Goal: Task Accomplishment & Management: Manage account settings

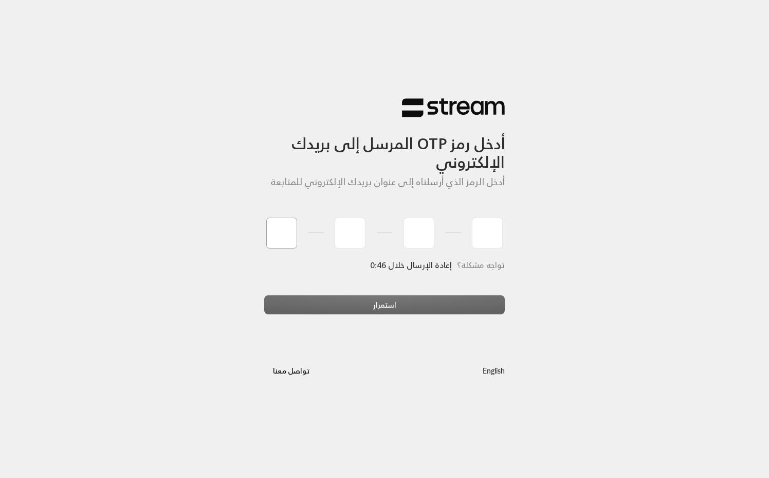
type input "8"
type input "9"
type input "7"
type input "5"
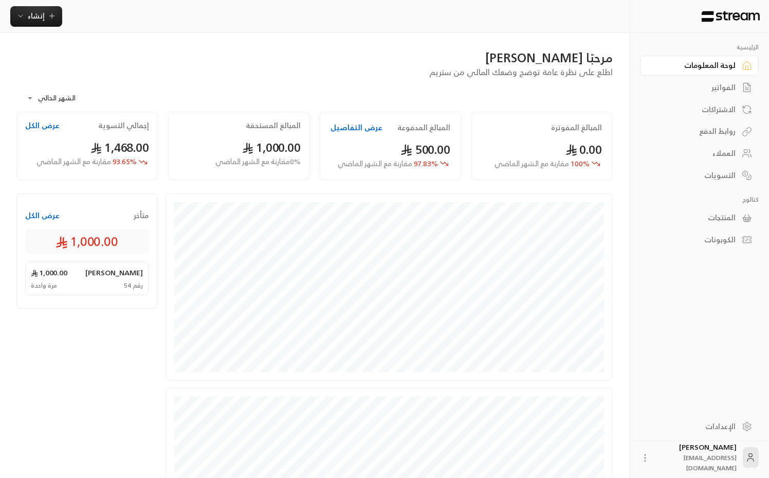
click at [61, 102] on body "**********" at bounding box center [384, 239] width 769 height 478
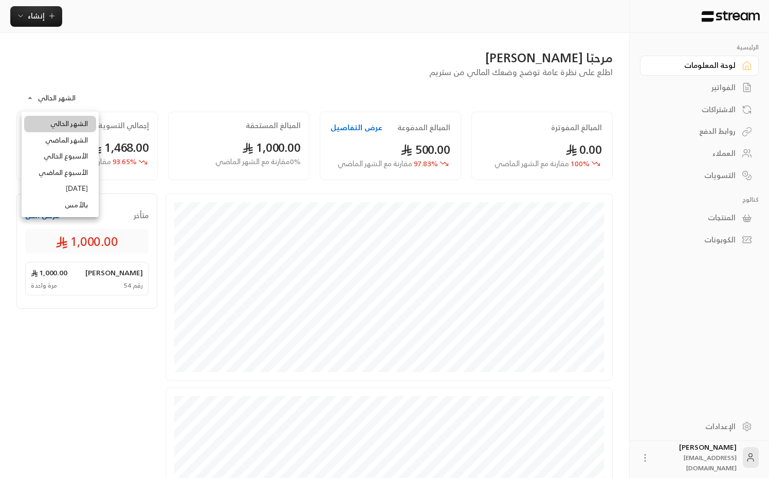
click at [127, 95] on div at bounding box center [384, 239] width 769 height 478
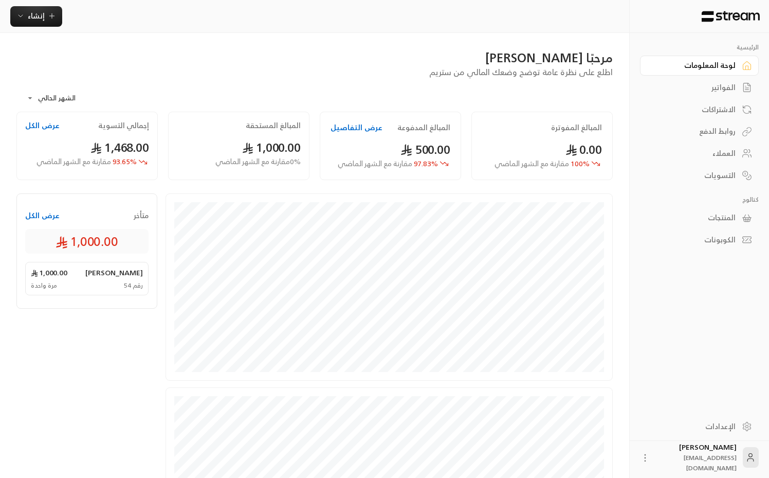
click at [722, 89] on div "الفواتير" at bounding box center [694, 87] width 83 height 10
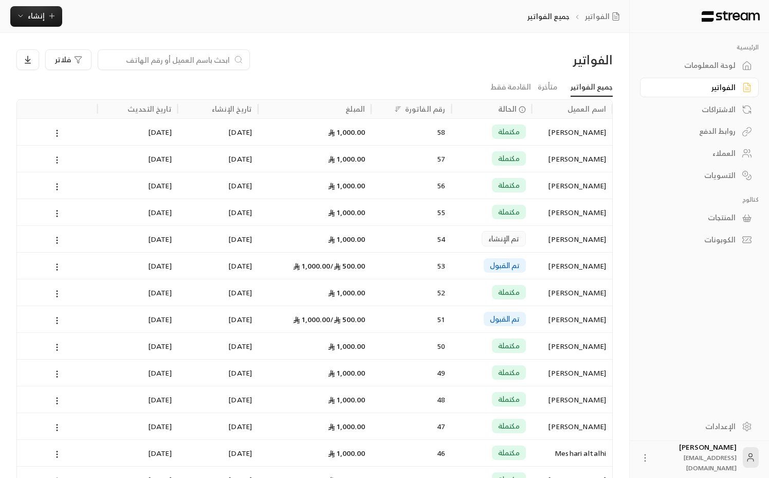
click at [56, 159] on icon at bounding box center [56, 159] width 9 height 9
click at [530, 153] on div at bounding box center [384, 239] width 769 height 478
click at [580, 157] on div "[PERSON_NAME]" at bounding box center [573, 159] width 68 height 26
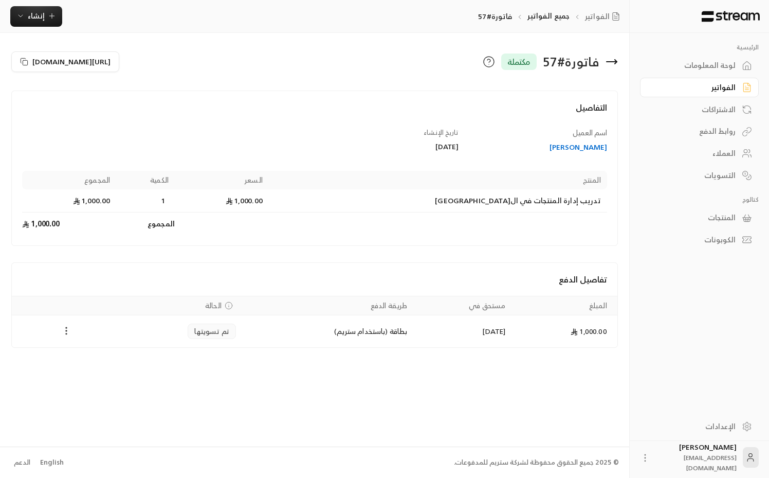
click at [66, 326] on button "Payments" at bounding box center [66, 331] width 12 height 12
click at [90, 356] on li "تحميل الفاتورة" at bounding box center [91, 357] width 52 height 19
click at [438, 266] on div "تفاصيل الدفع" at bounding box center [315, 279] width 606 height 33
click at [485, 62] on icon at bounding box center [489, 62] width 12 height 12
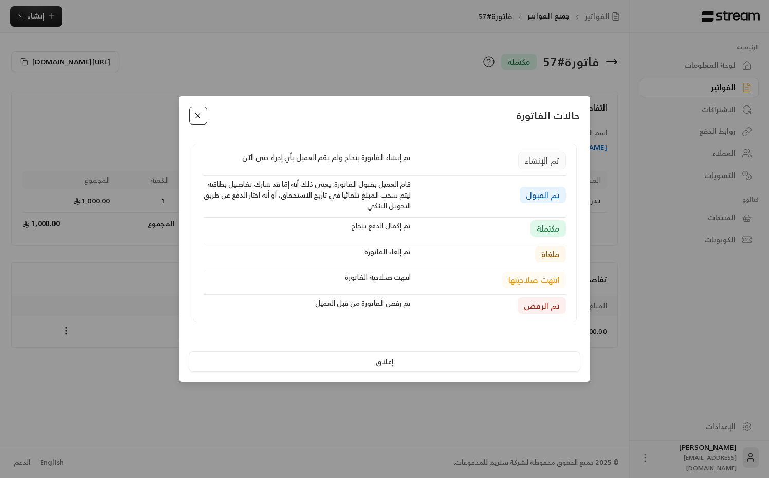
click at [201, 117] on button "Close" at bounding box center [198, 115] width 18 height 18
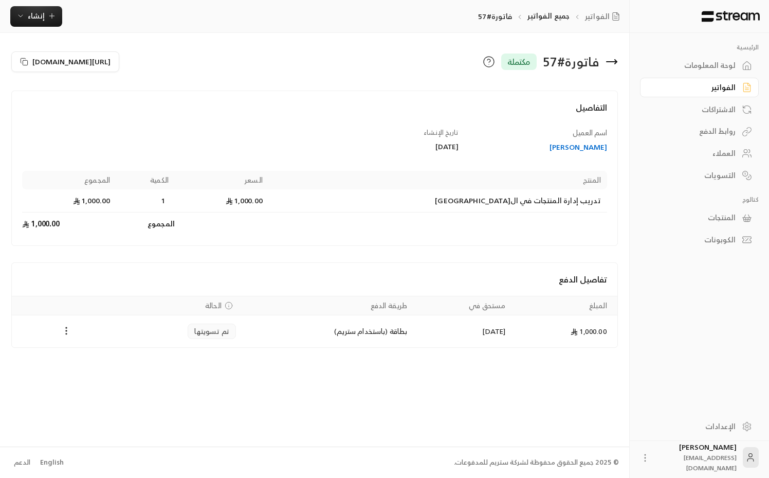
click at [610, 64] on icon at bounding box center [612, 62] width 12 height 12
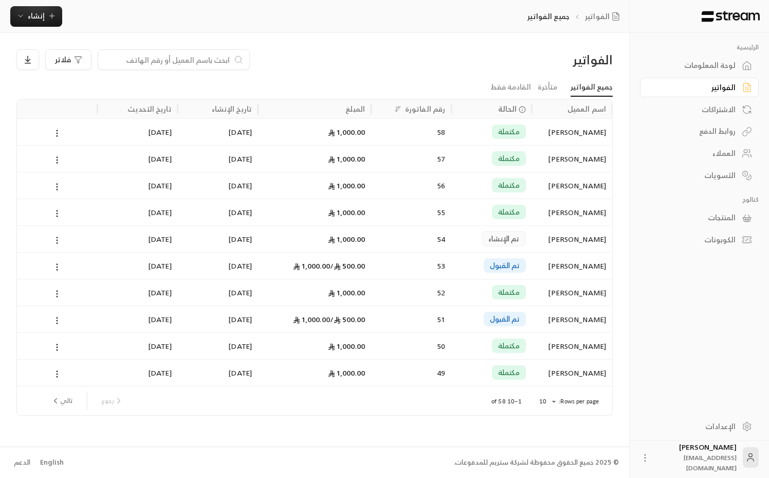
click at [56, 243] on icon at bounding box center [56, 240] width 9 height 9
click at [519, 241] on div at bounding box center [384, 239] width 769 height 478
click at [498, 240] on span "تم الإنشاء" at bounding box center [504, 239] width 31 height 10
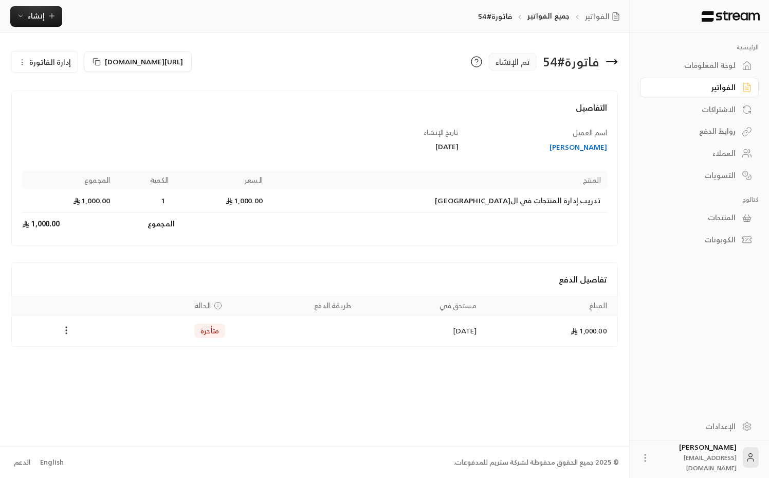
click at [64, 335] on icon "Payments" at bounding box center [66, 330] width 10 height 10
click at [104, 267] on div at bounding box center [384, 239] width 769 height 478
click at [24, 63] on icon "button" at bounding box center [22, 62] width 8 height 8
click at [58, 111] on link "إلغاء" at bounding box center [51, 110] width 64 height 19
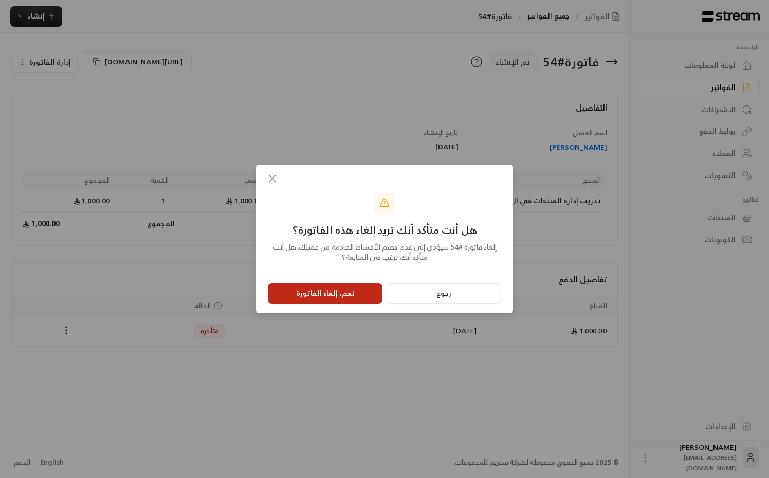
click at [312, 289] on button "نعم، إلغاء الفاتورة" at bounding box center [325, 293] width 115 height 21
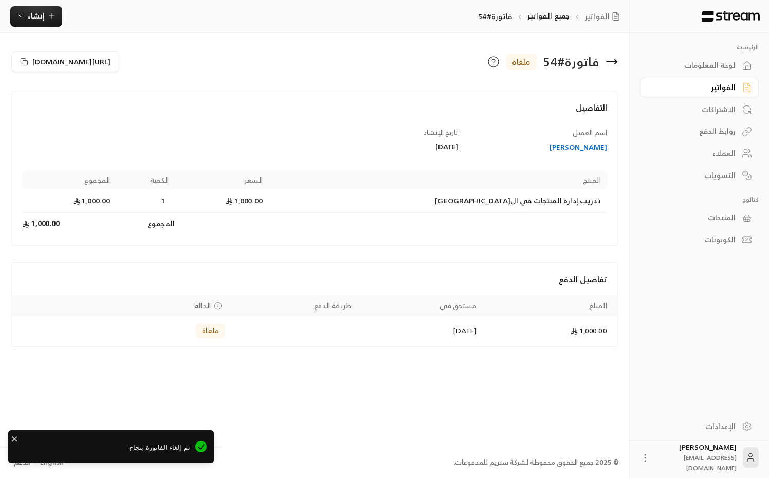
click at [390, 47] on div "فاتورة # 54 ملغاة [URL][DOMAIN_NAME] التفاصيل اسم العميل [PERSON_NAME] تاريخ ال…" at bounding box center [315, 239] width 630 height 413
click at [703, 87] on div "الفواتير" at bounding box center [694, 87] width 83 height 10
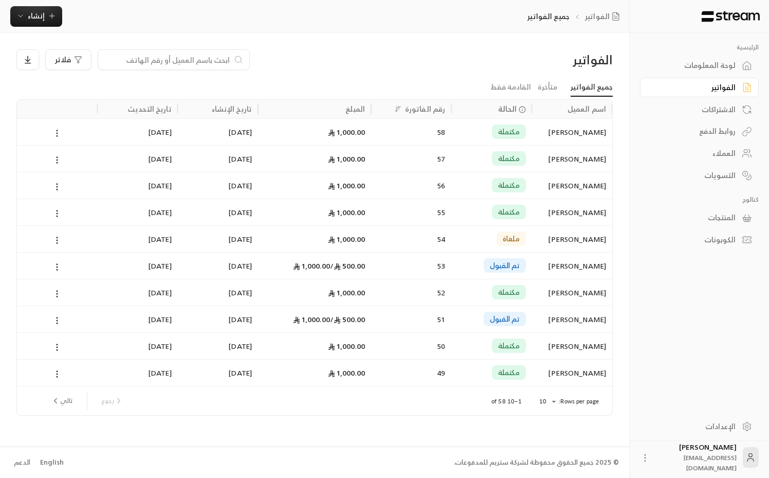
click at [320, 262] on div "500.00 / 1,000.00" at bounding box center [314, 266] width 101 height 26
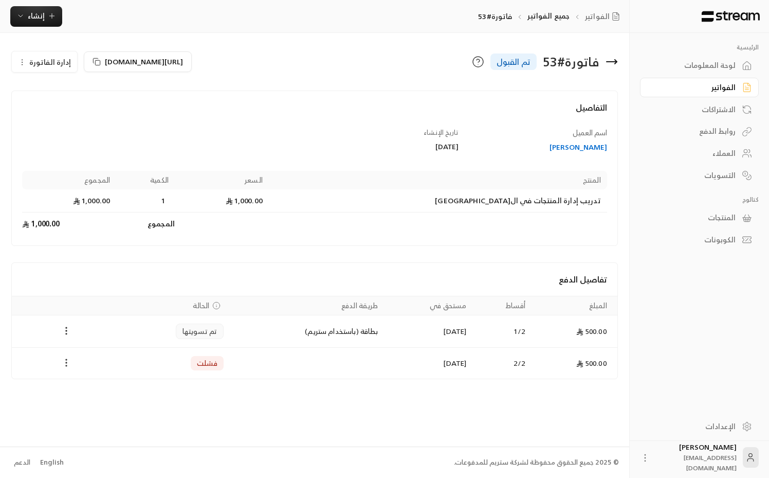
click at [67, 364] on icon "Payments" at bounding box center [66, 362] width 10 height 10
click at [228, 357] on div at bounding box center [384, 239] width 769 height 478
click at [207, 365] on span "فشلت" at bounding box center [207, 363] width 21 height 10
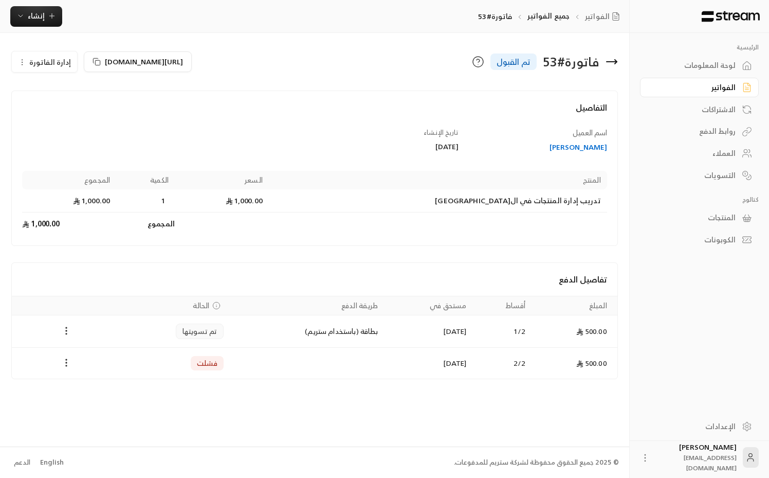
click at [241, 386] on div "فاتورة # 53 تم القبول [URL][DOMAIN_NAME] إدارة الفاتورة التفاصيل اسم العميل [PE…" at bounding box center [315, 239] width 630 height 413
